Goal: Information Seeking & Learning: Learn about a topic

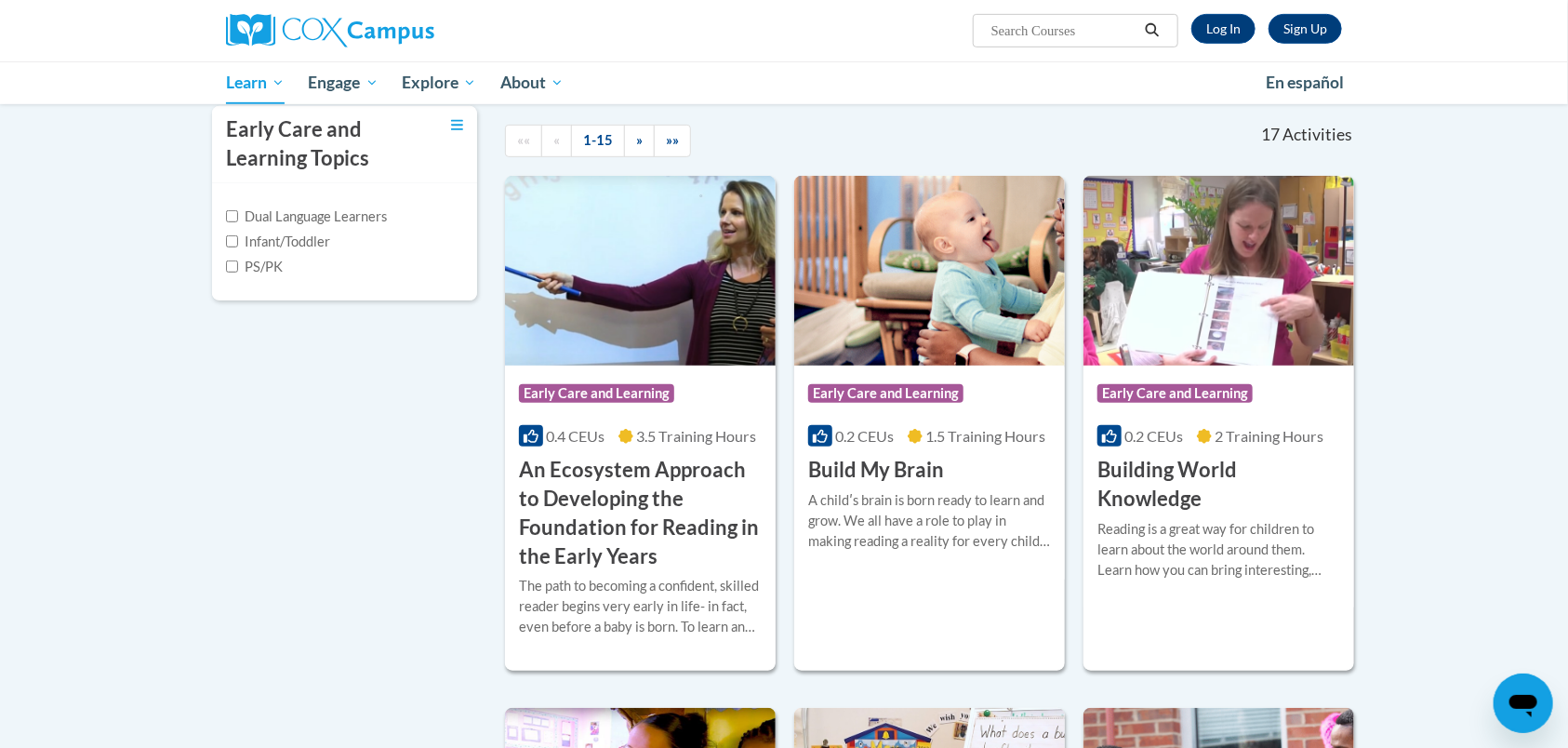
scroll to position [415, 0]
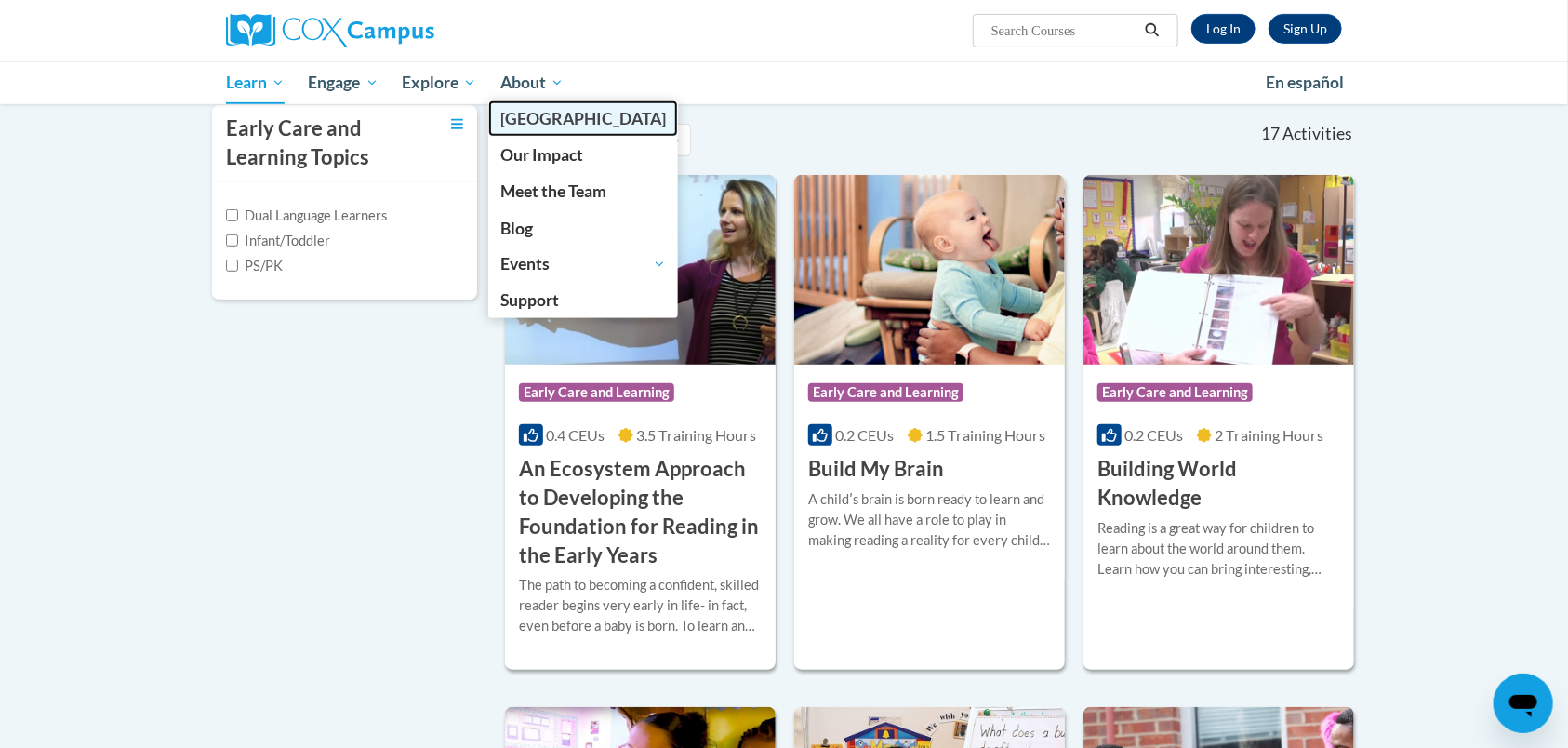
click at [542, 129] on link "[GEOGRAPHIC_DATA]" at bounding box center [582, 119] width 189 height 36
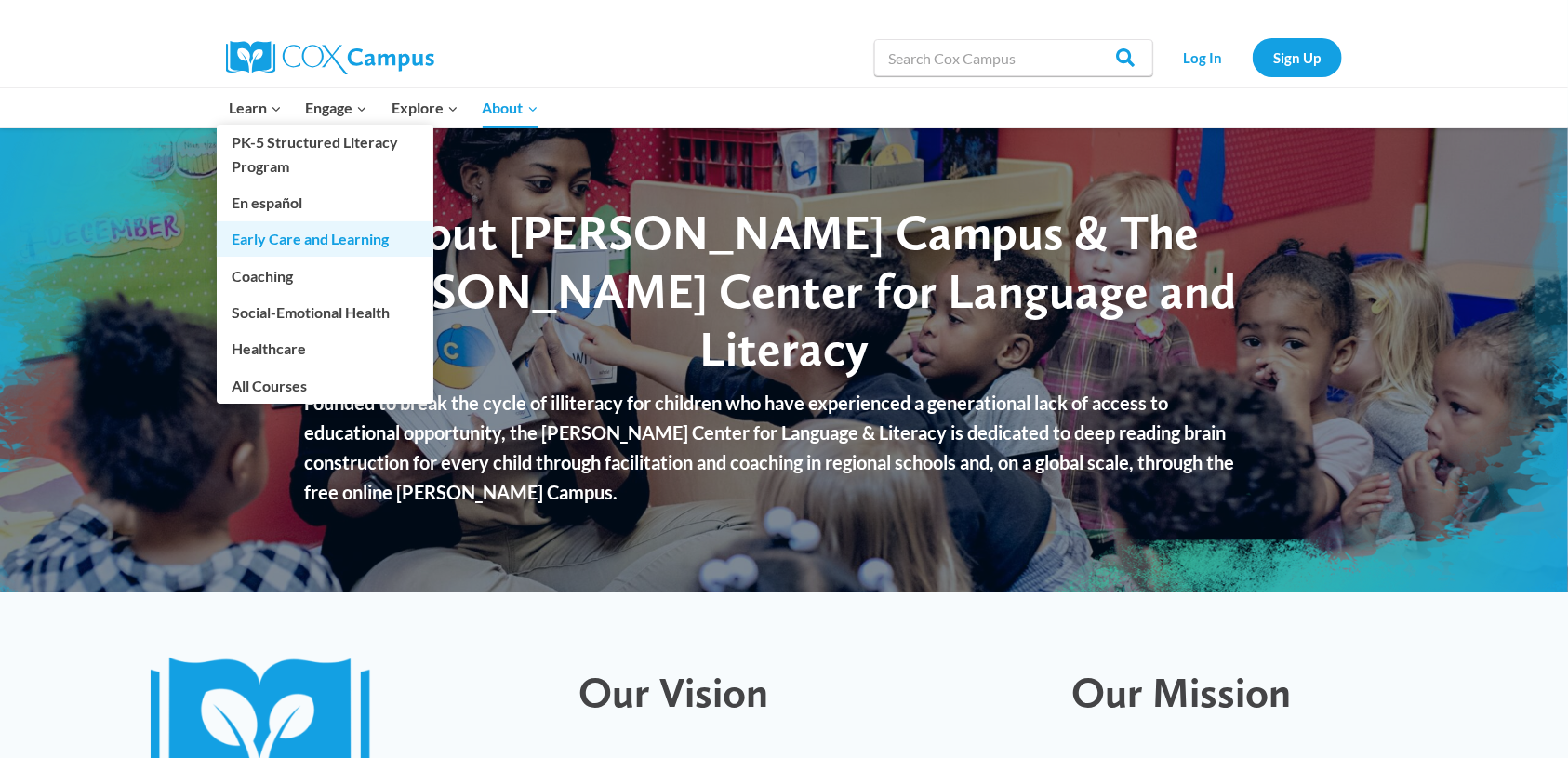
click at [306, 235] on link "Early Care and Learning" at bounding box center [325, 239] width 217 height 36
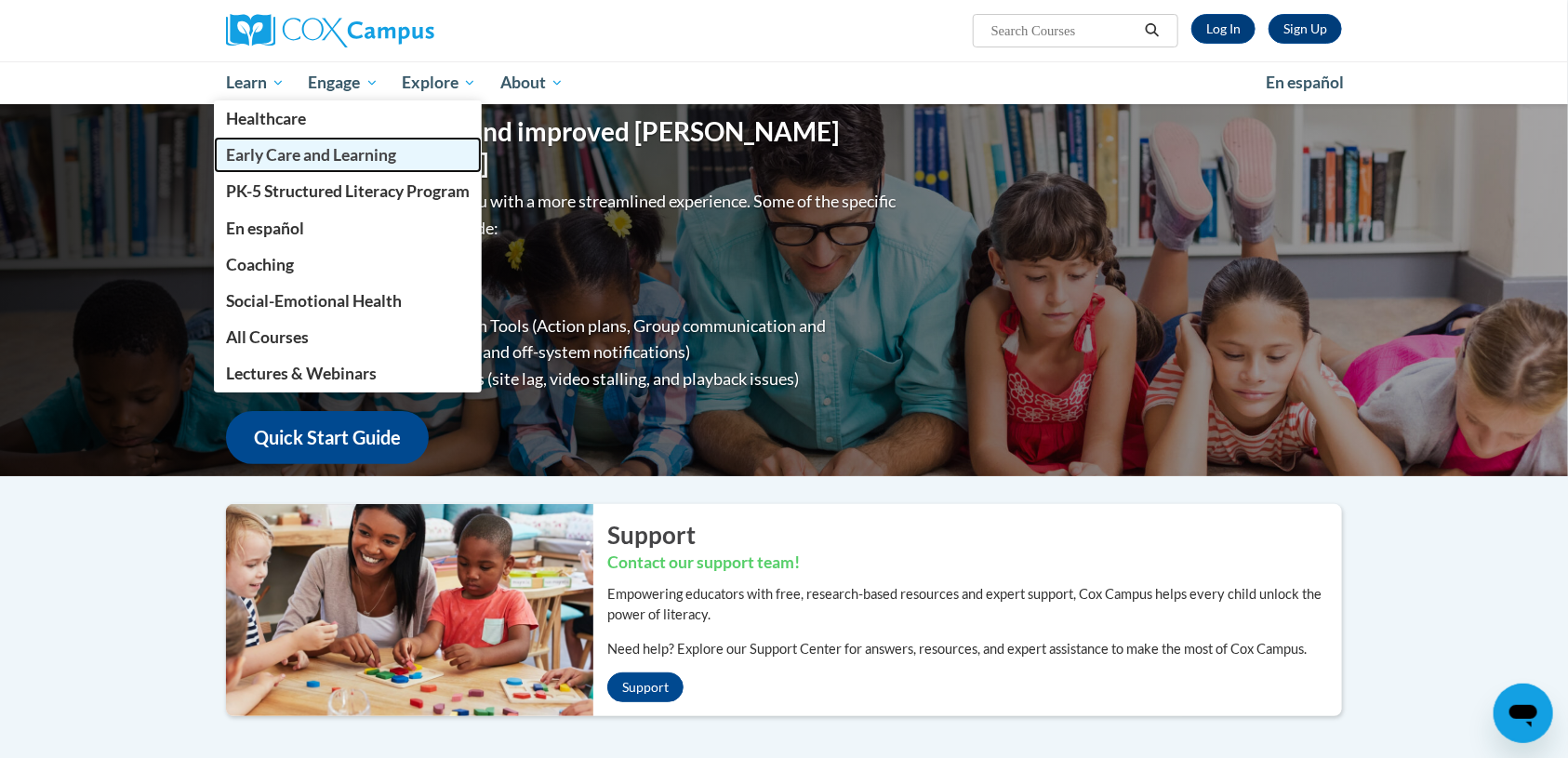
click at [281, 148] on span "Early Care and Learning" at bounding box center [311, 155] width 171 height 20
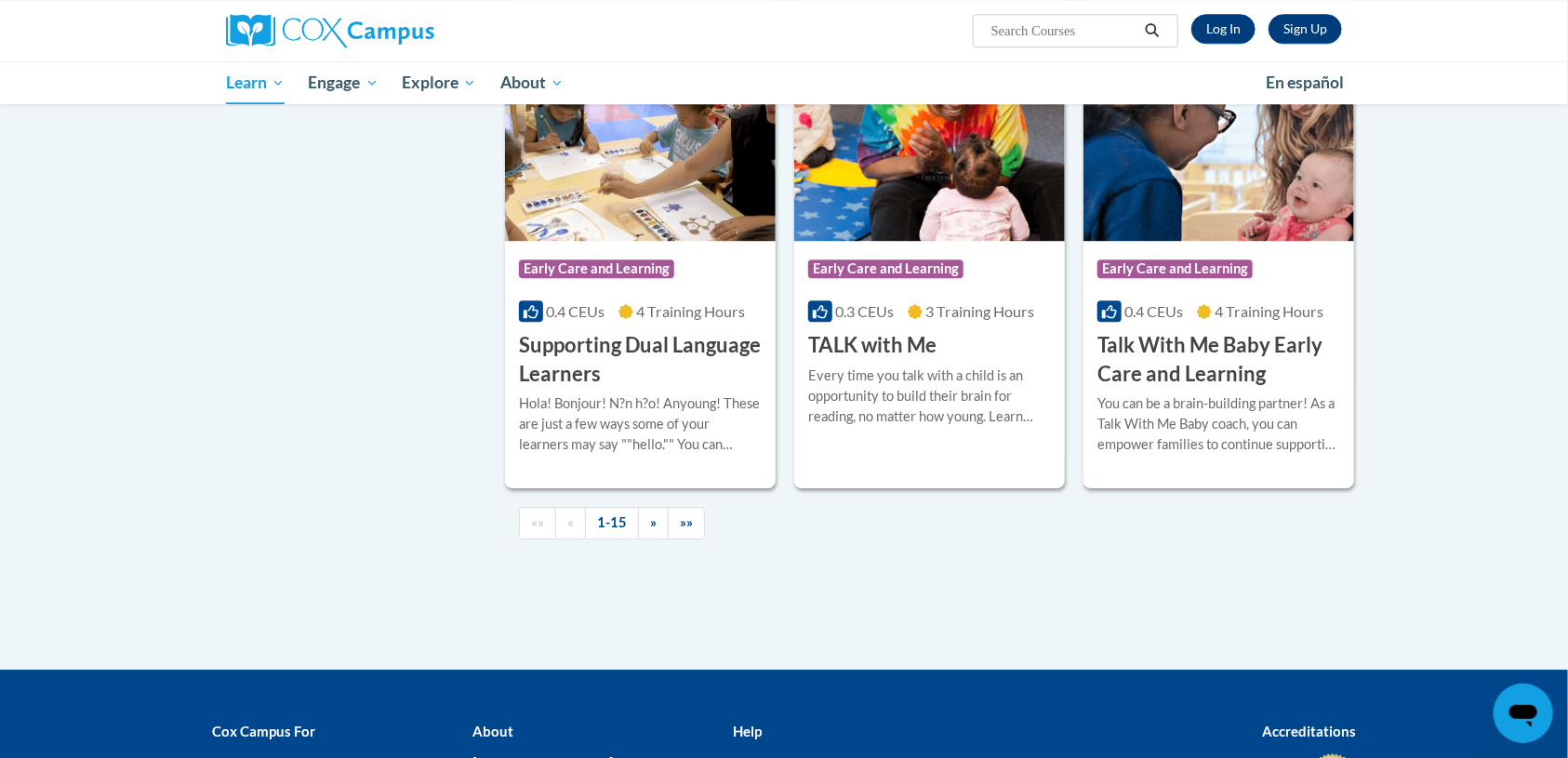
scroll to position [2559, 0]
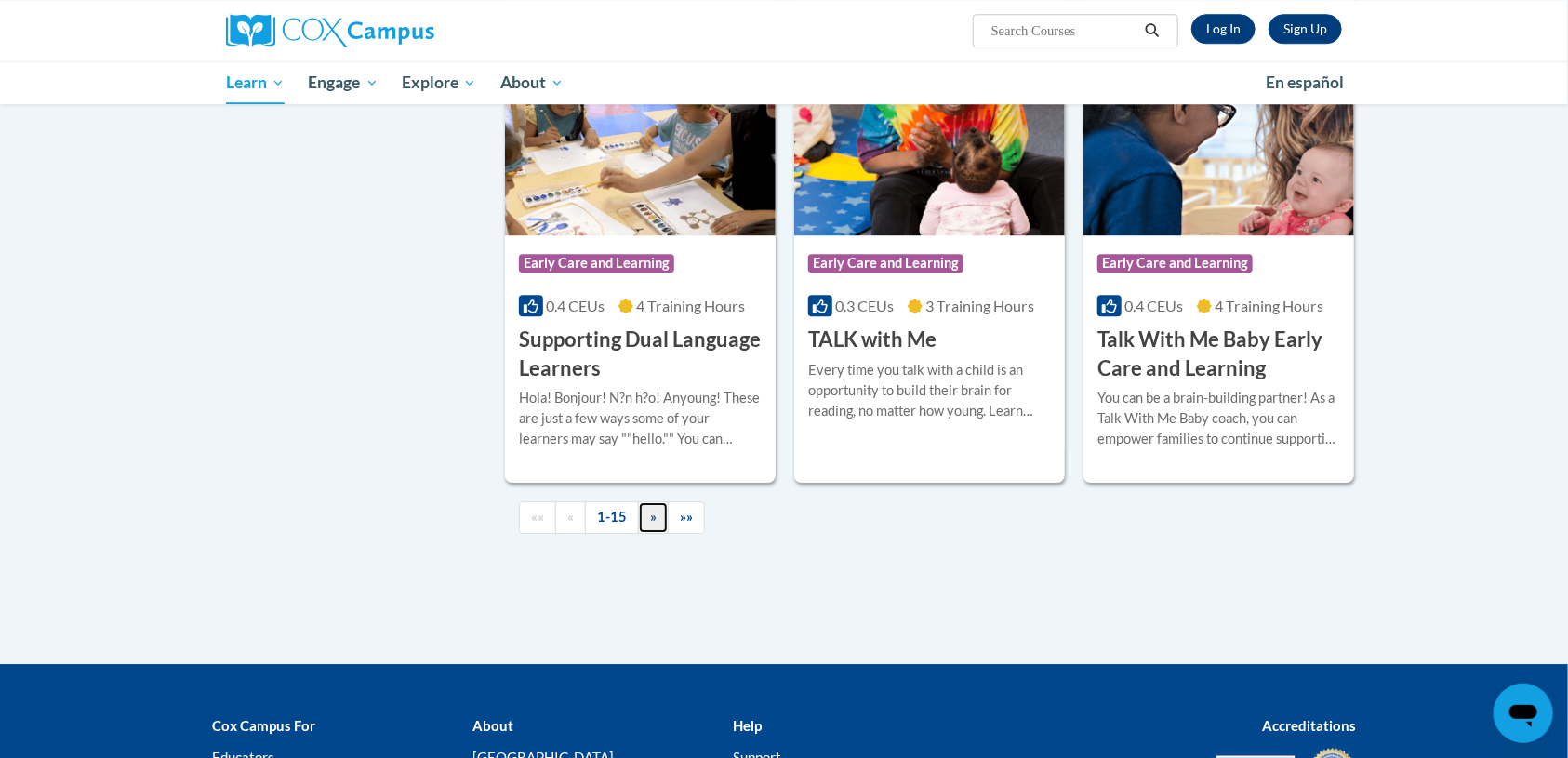
click at [641, 535] on link "»" at bounding box center [653, 518] width 31 height 33
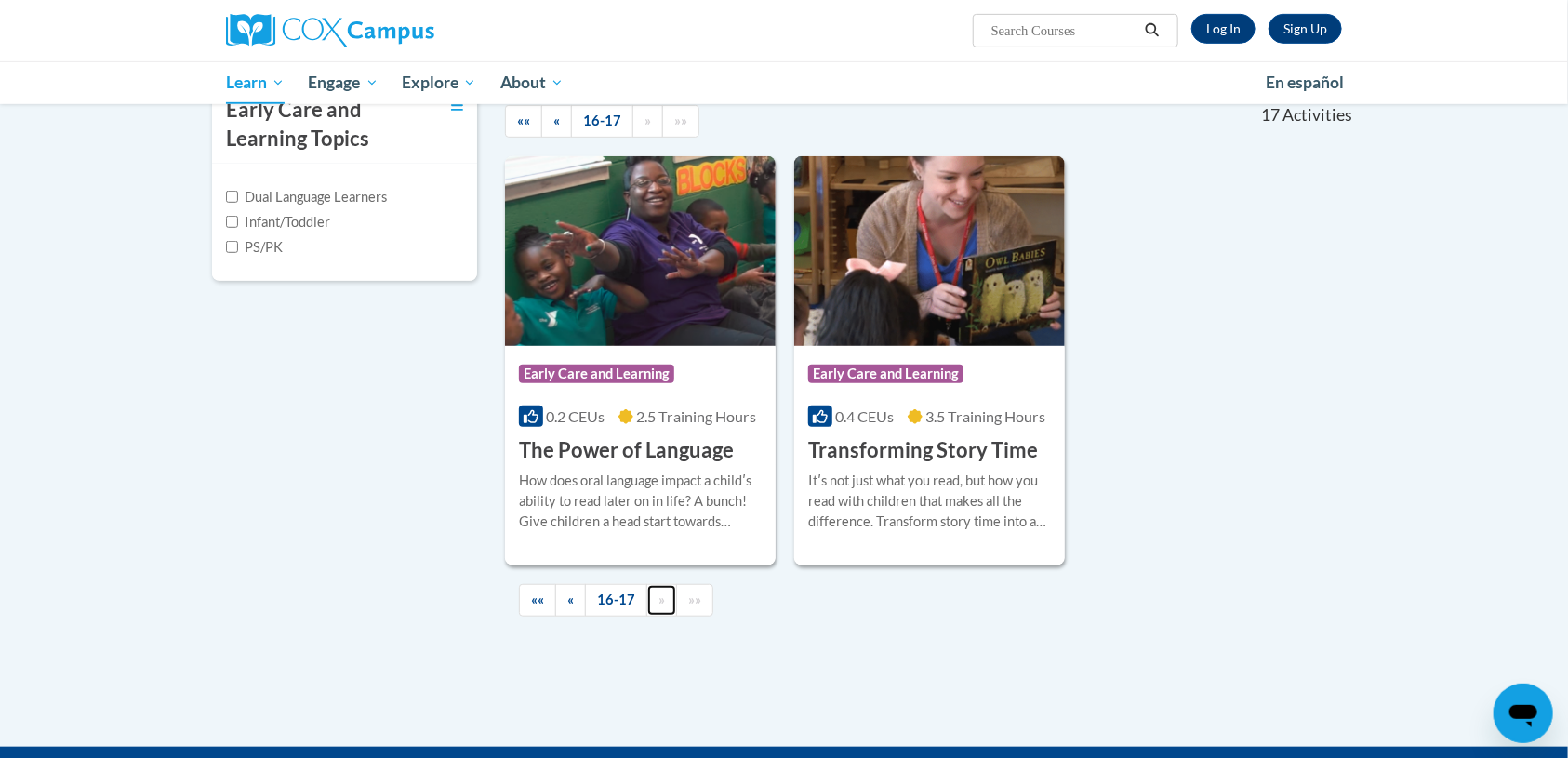
scroll to position [437, 0]
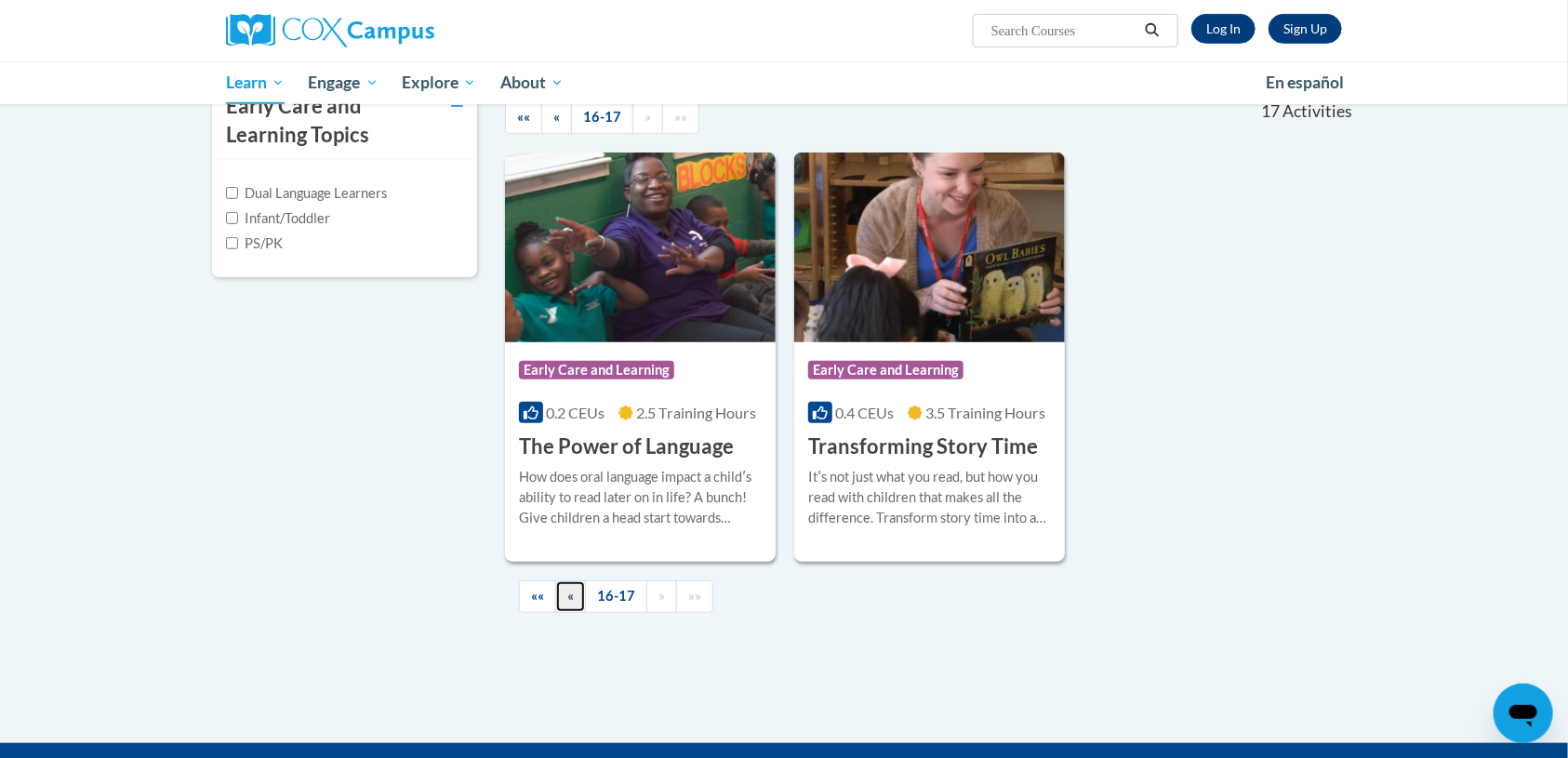
click at [570, 602] on span "«" at bounding box center [570, 596] width 7 height 16
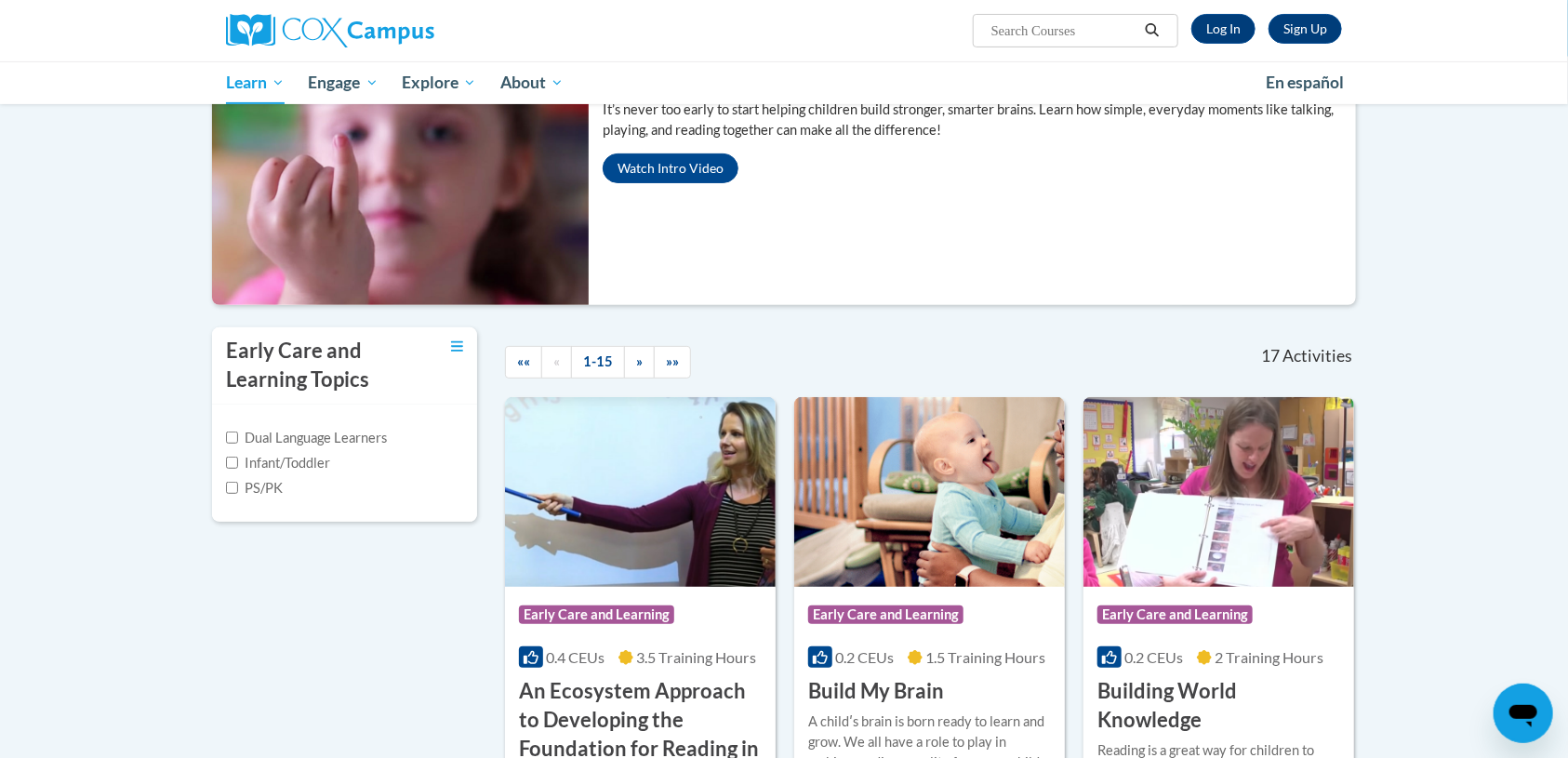
scroll to position [184, 0]
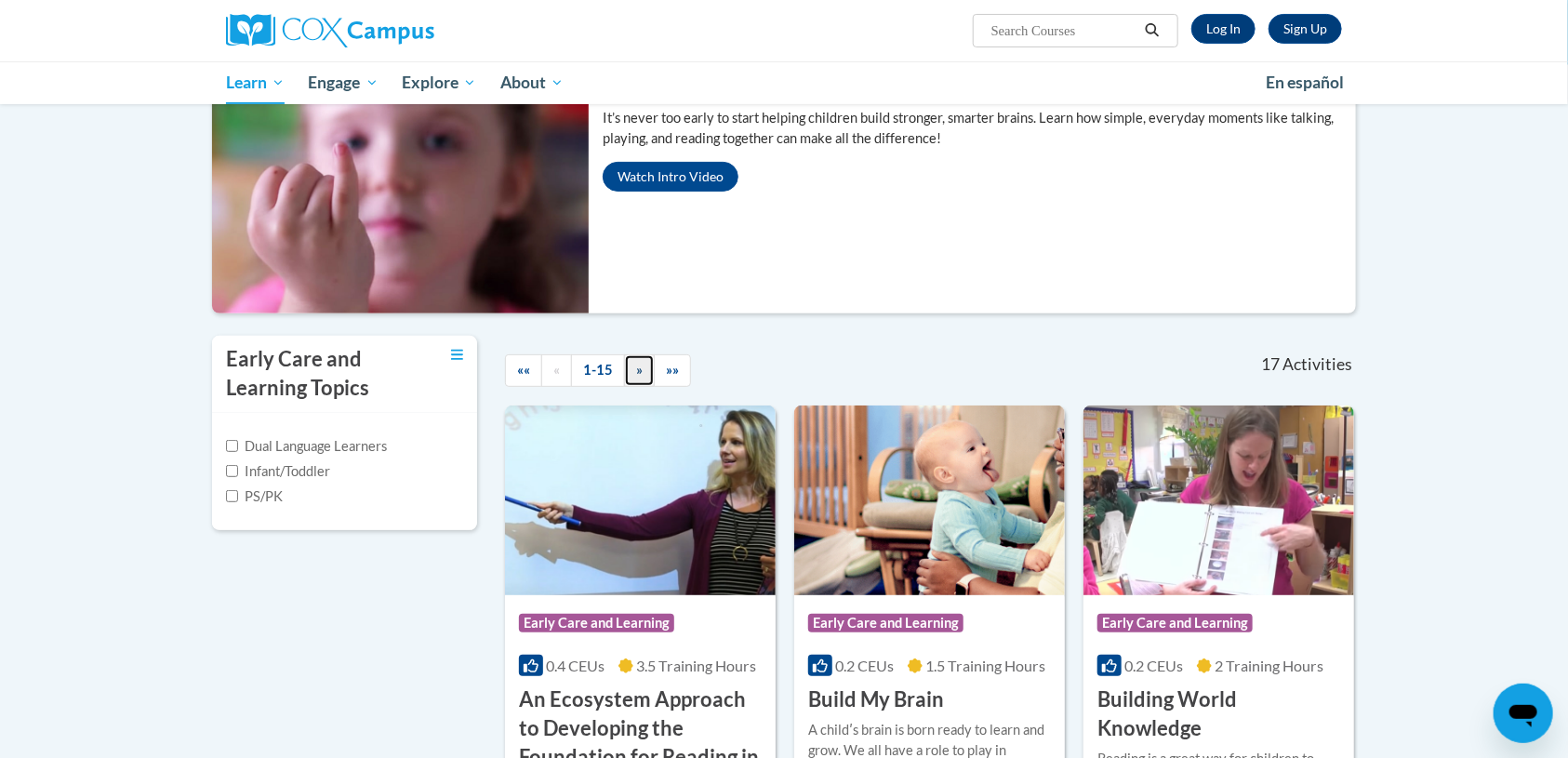
click at [632, 364] on link "»" at bounding box center [639, 371] width 31 height 33
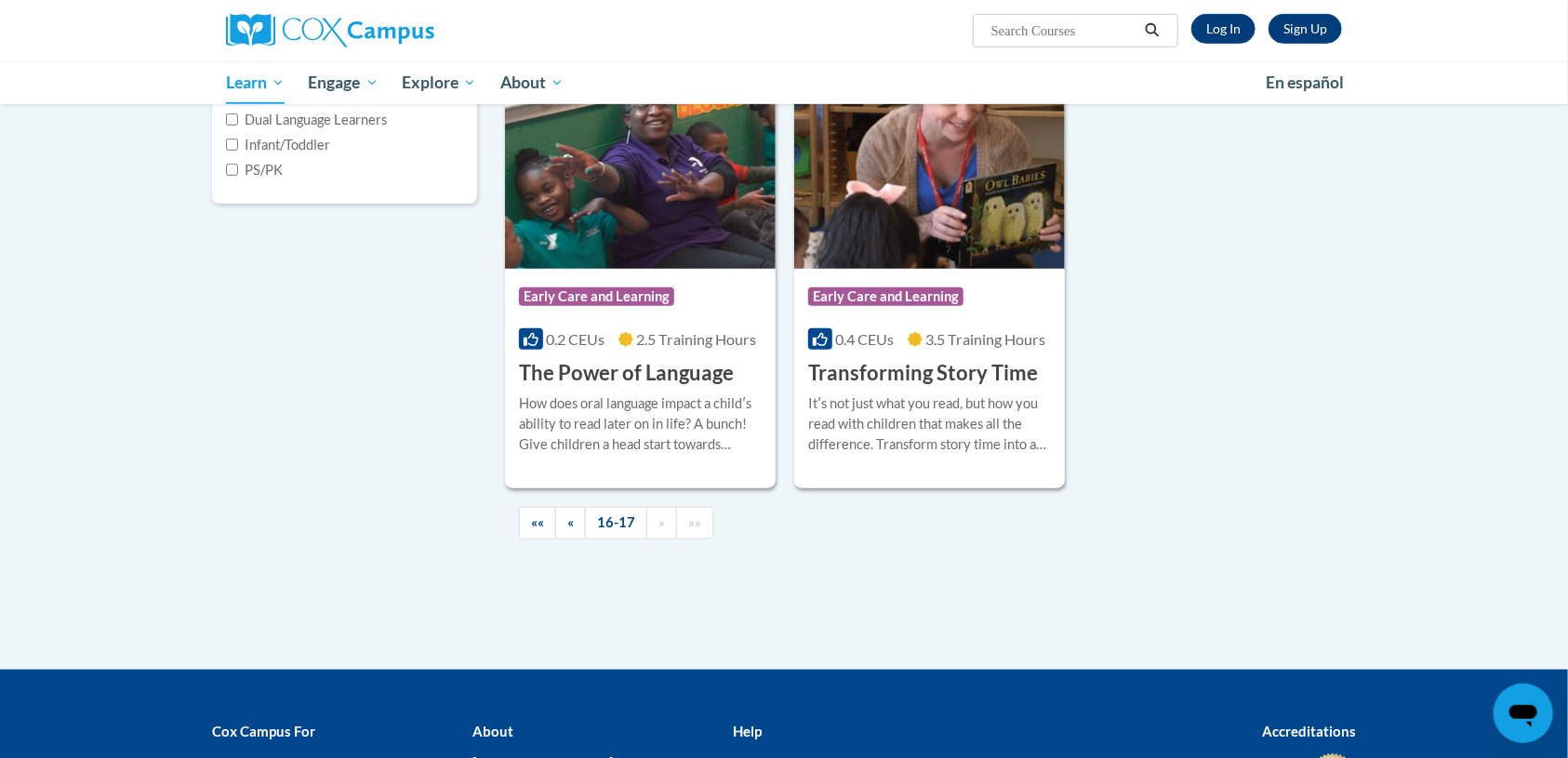
scroll to position [504, 0]
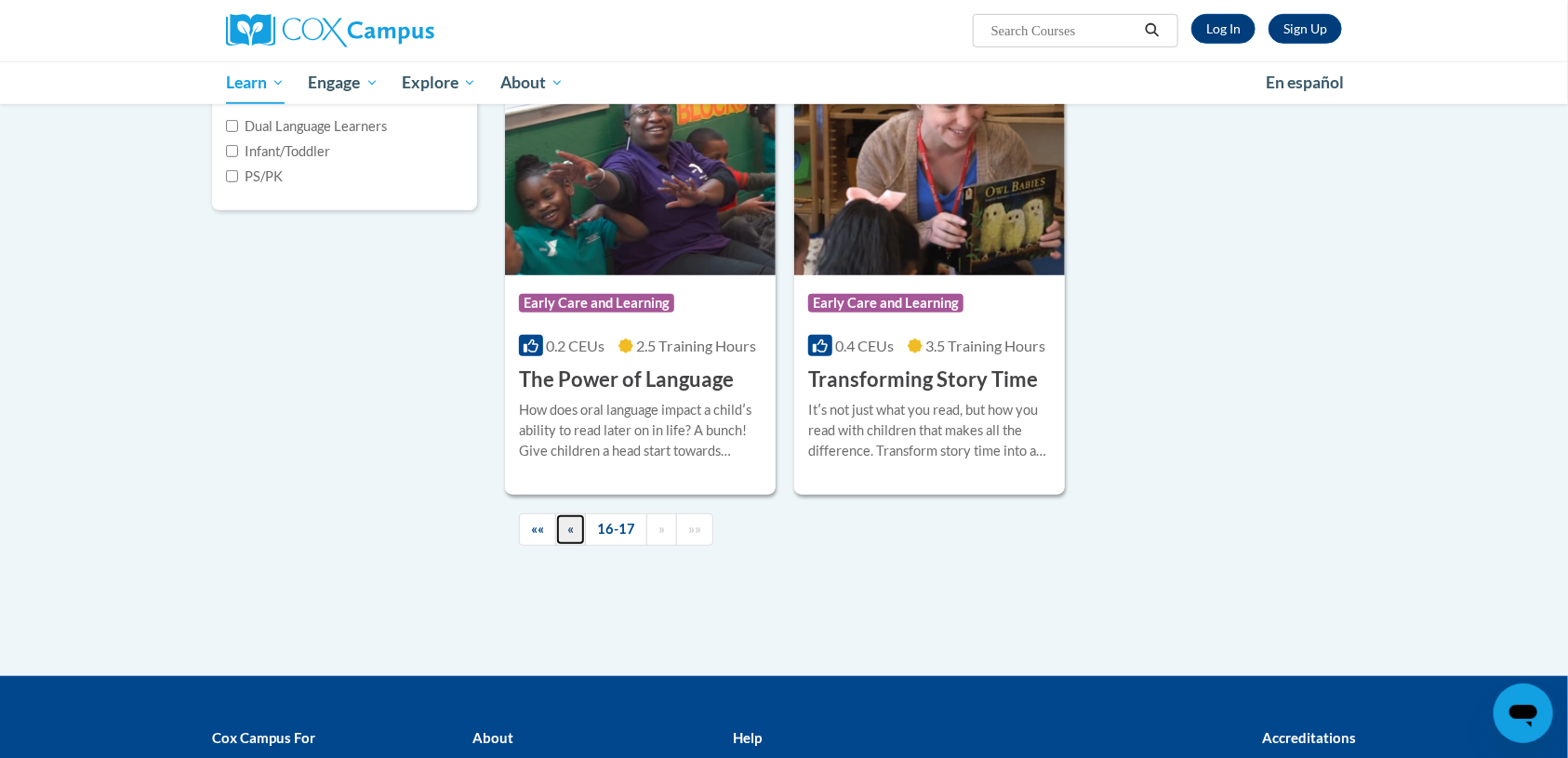
click at [578, 527] on link "«" at bounding box center [570, 530] width 31 height 33
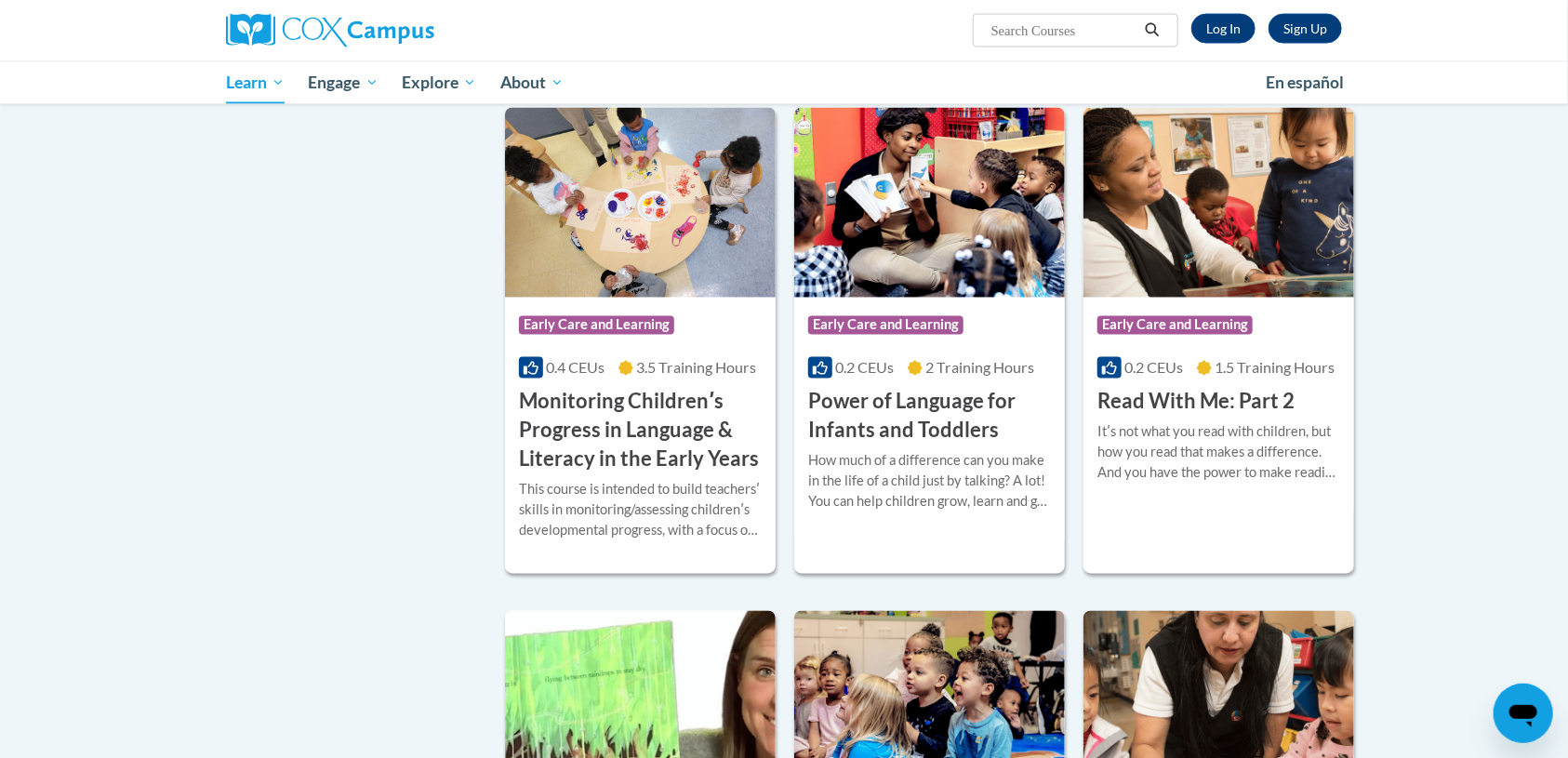
scroll to position [1524, 0]
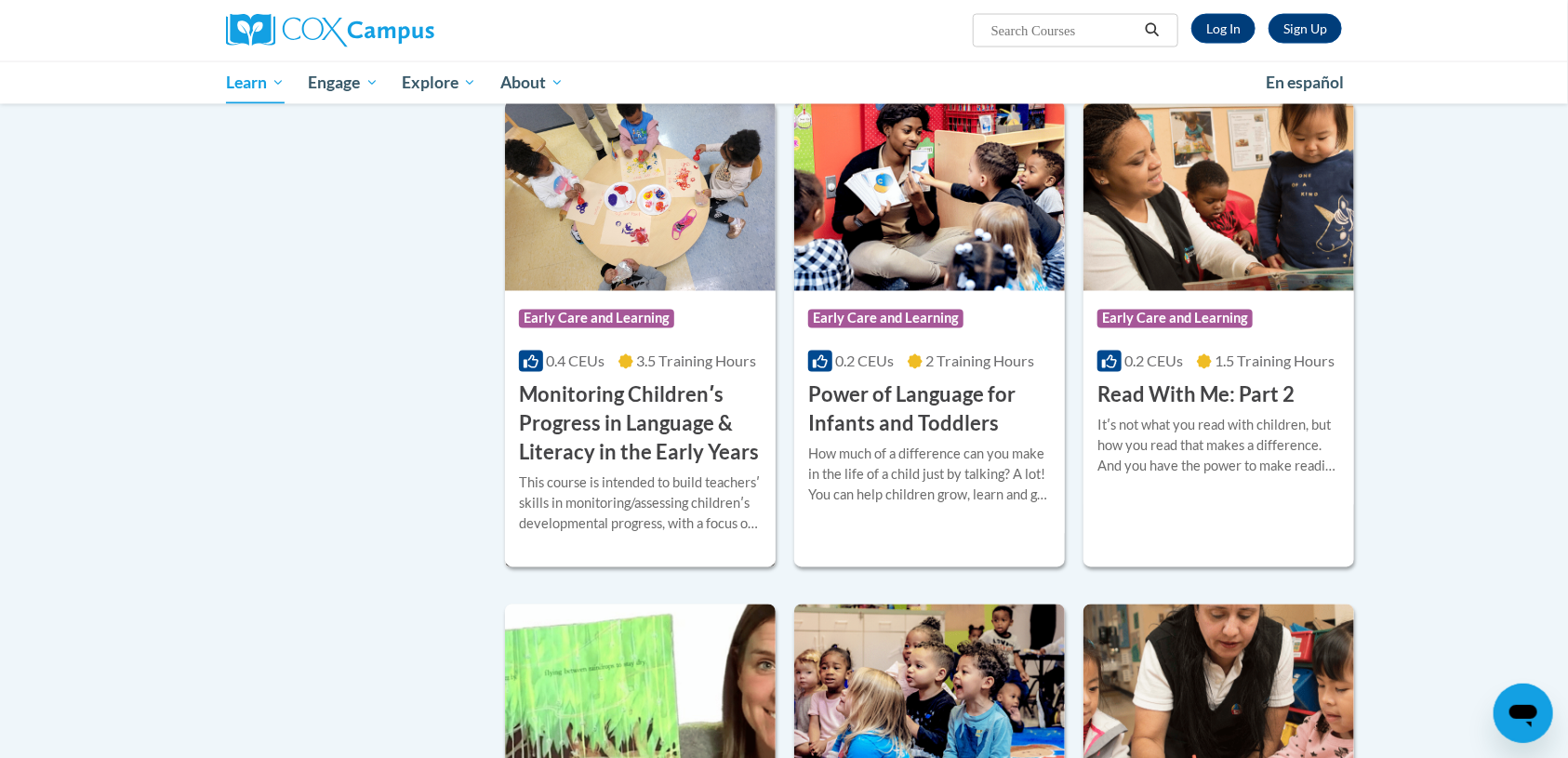
click at [578, 527] on div "This course is intended to build teachersʹ skills in monitoring/assessing child…" at bounding box center [641, 503] width 243 height 61
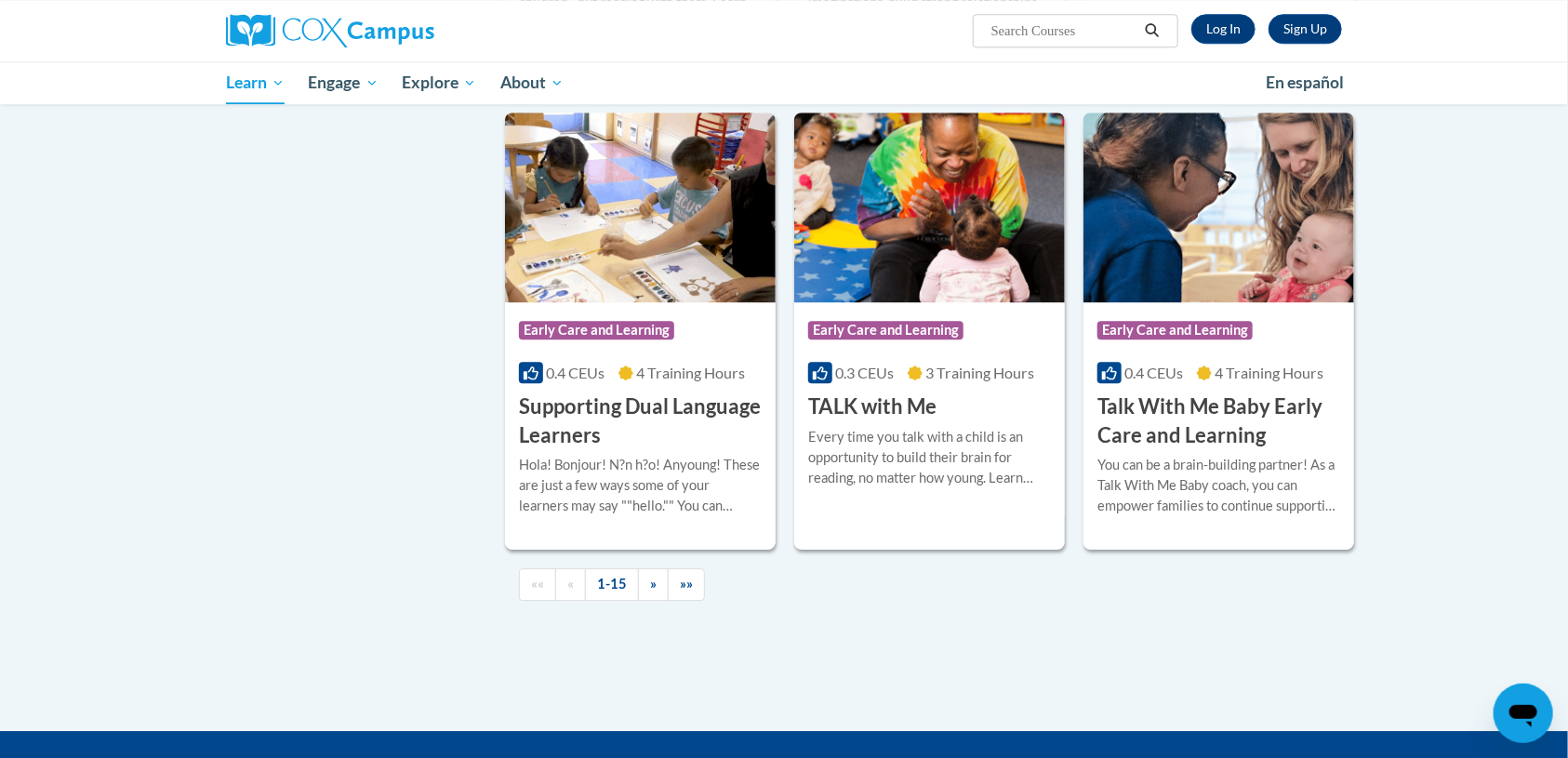
scroll to position [2501, 0]
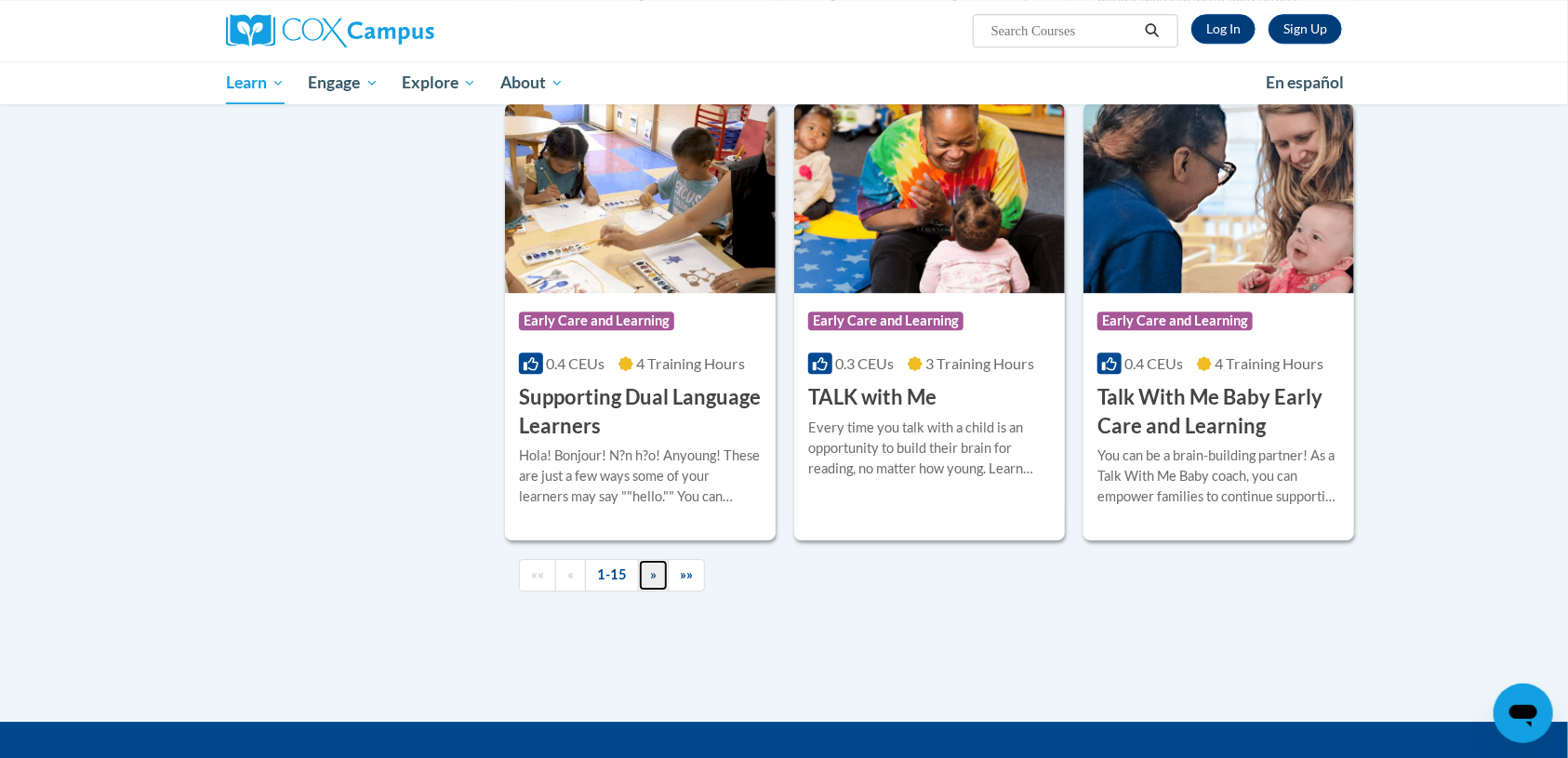
click at [654, 583] on span "»" at bounding box center [653, 574] width 7 height 16
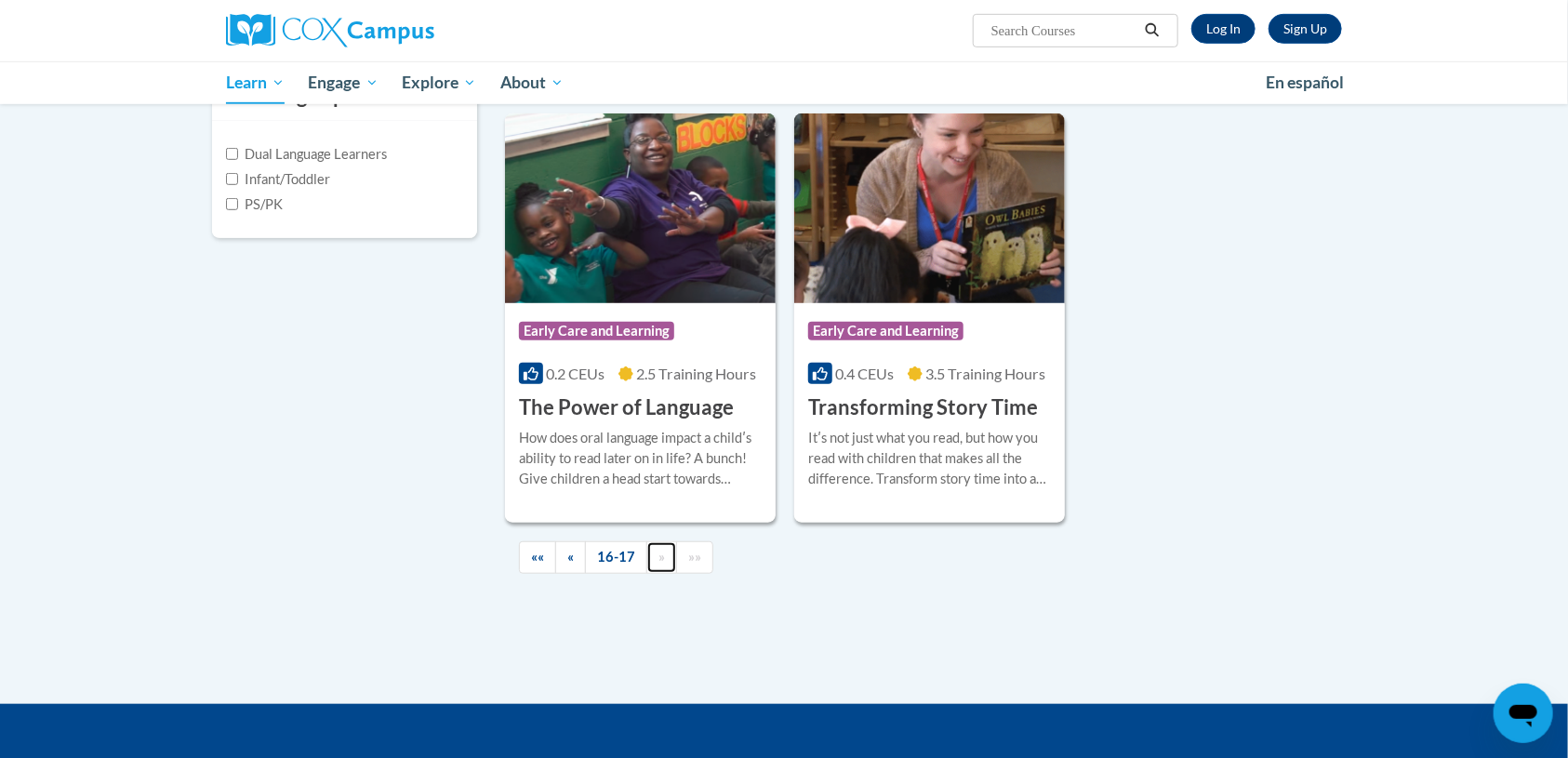
scroll to position [728, 0]
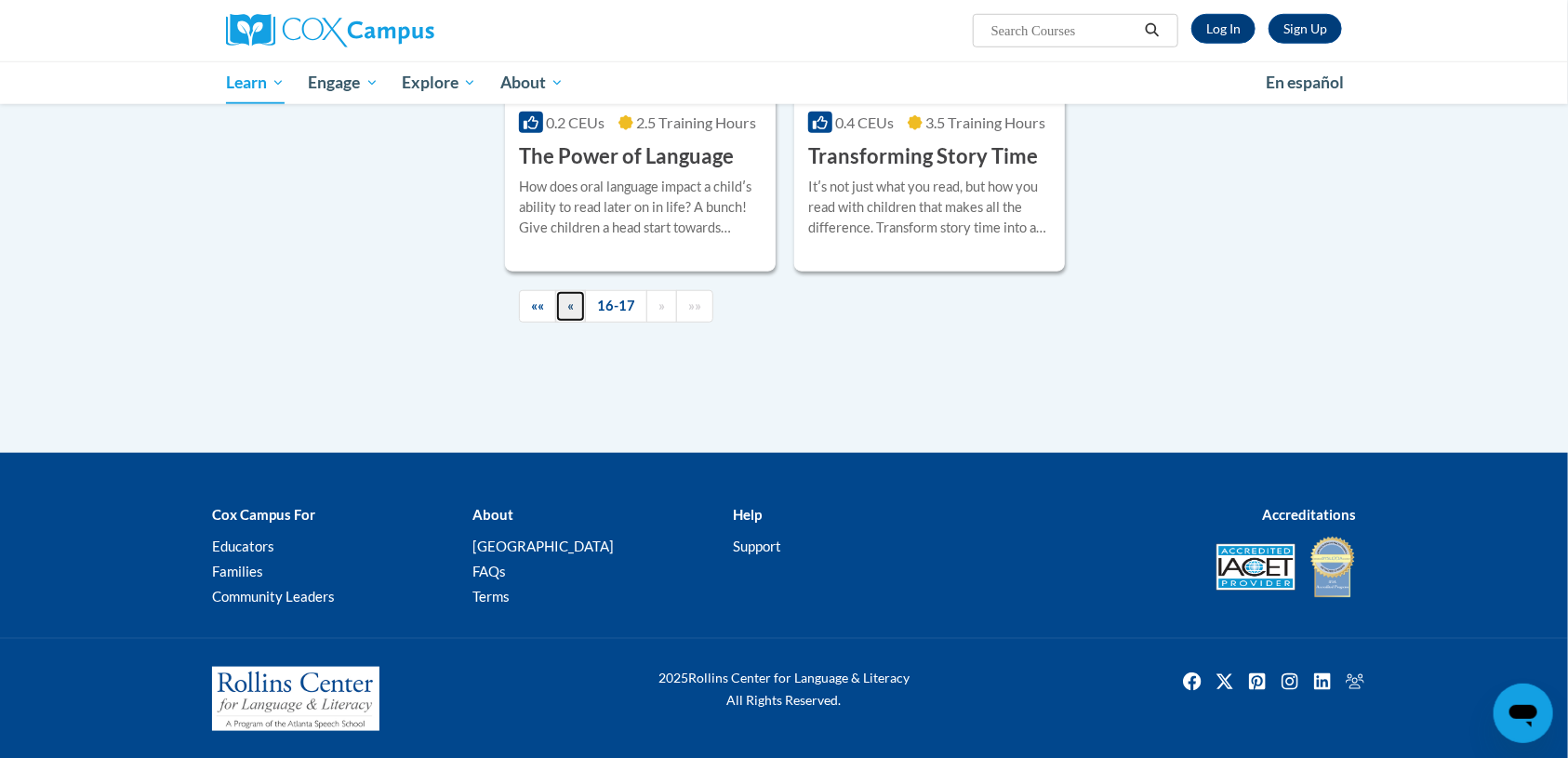
click at [571, 306] on span "«" at bounding box center [570, 305] width 7 height 16
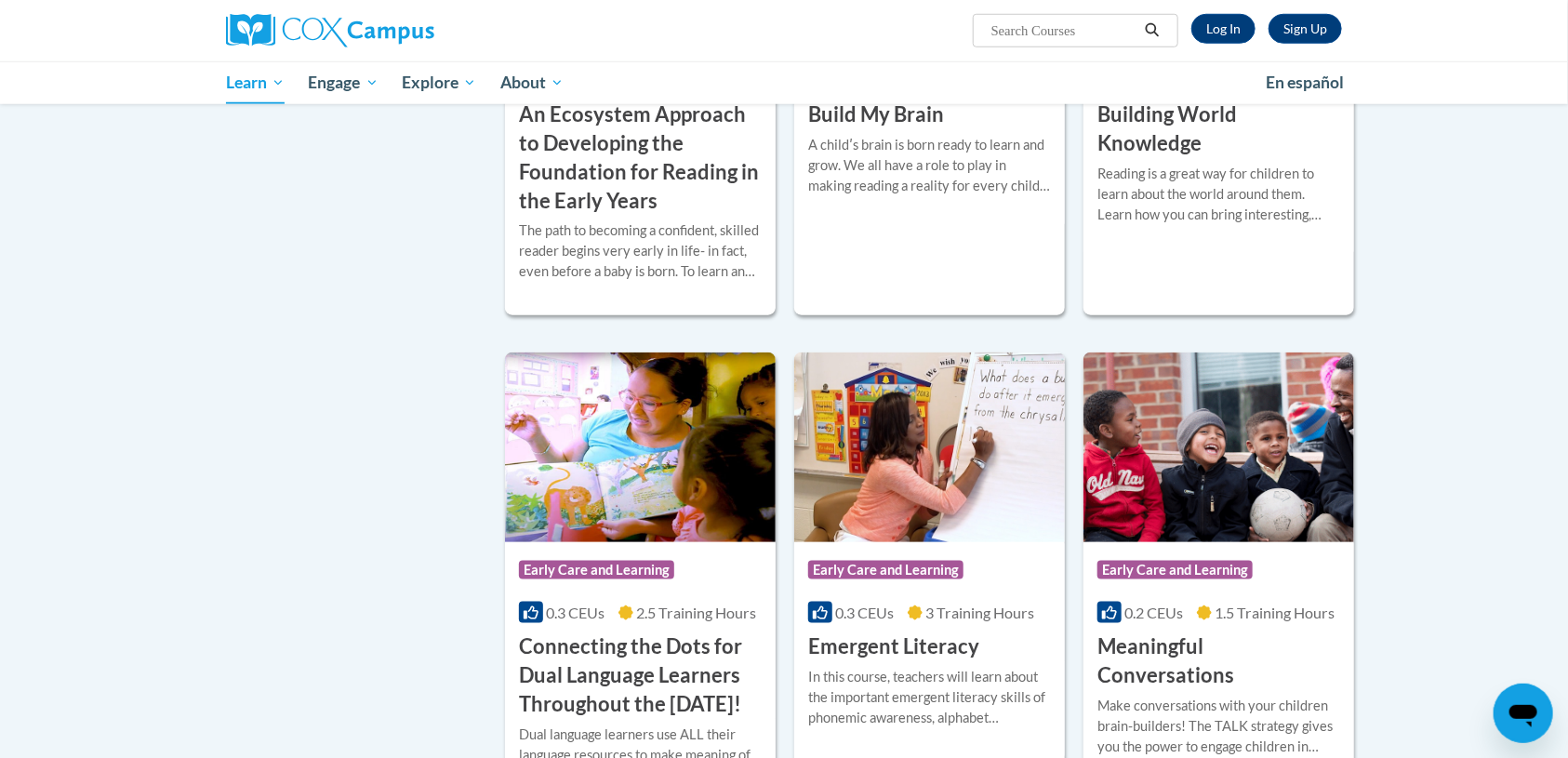
scroll to position [765, 0]
